Goal: Information Seeking & Learning: Understand process/instructions

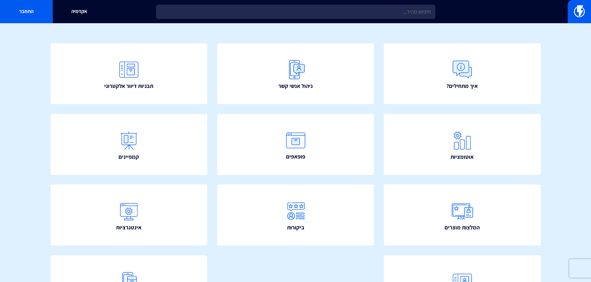
scroll to position [112, 0]
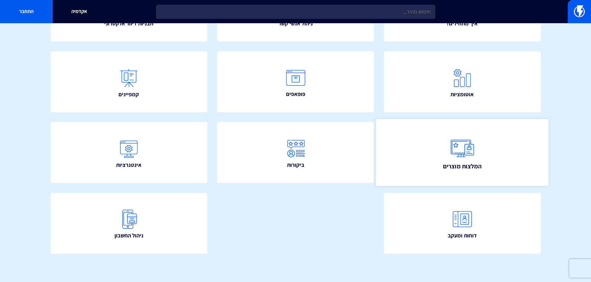
click at [433, 155] on link "המלצות מוצרים" at bounding box center [462, 152] width 172 height 67
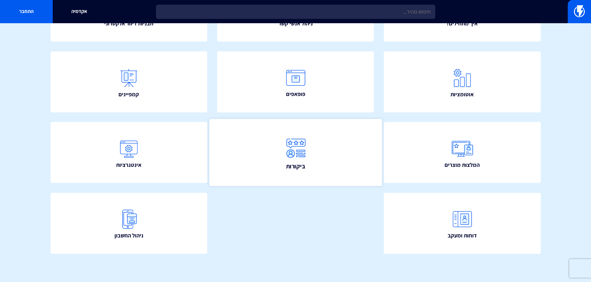
click at [300, 166] on span "ביקורות" at bounding box center [295, 166] width 19 height 9
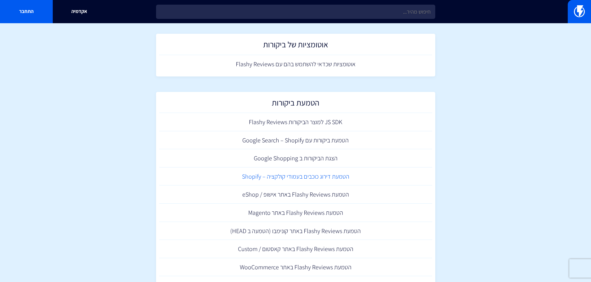
scroll to position [164, 0]
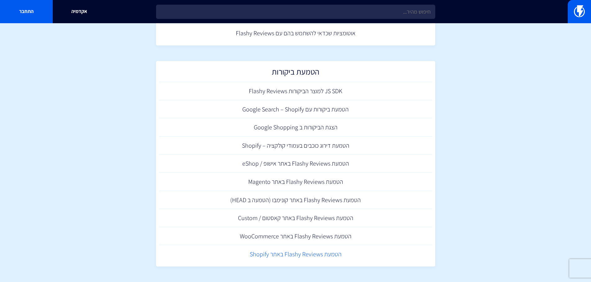
click at [275, 258] on link "הטמעת Flashy Reviews באתר Shopify" at bounding box center [295, 255] width 273 height 18
click at [344, 146] on link "הטמעת דירוג כוכבים בעמודי קולקציה – Shopify" at bounding box center [295, 146] width 273 height 18
